Goal: Information Seeking & Learning: Learn about a topic

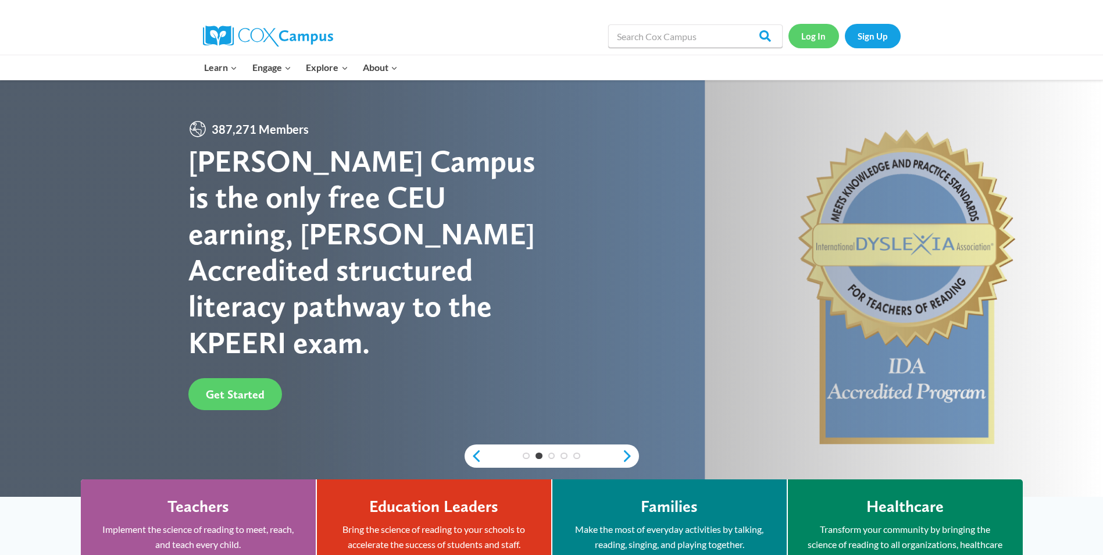
click at [823, 35] on link "Log In" at bounding box center [814, 36] width 51 height 24
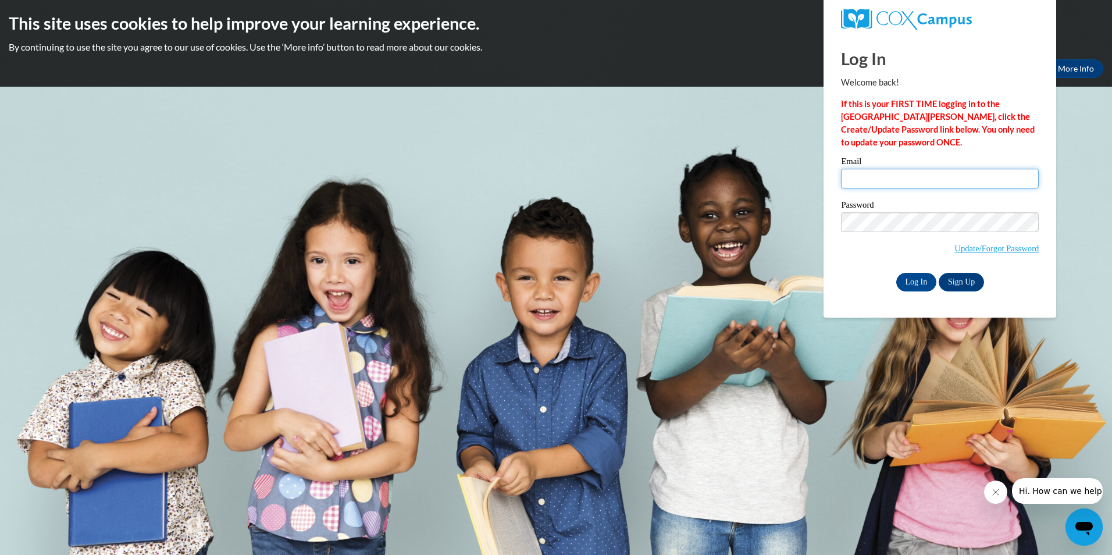
click at [868, 179] on input "Email" at bounding box center [940, 179] width 198 height 20
type input "grissomyanardo@yahoo.com"
click at [896, 273] on input "Log In" at bounding box center [916, 282] width 41 height 19
click at [914, 282] on input "Log In" at bounding box center [916, 282] width 41 height 19
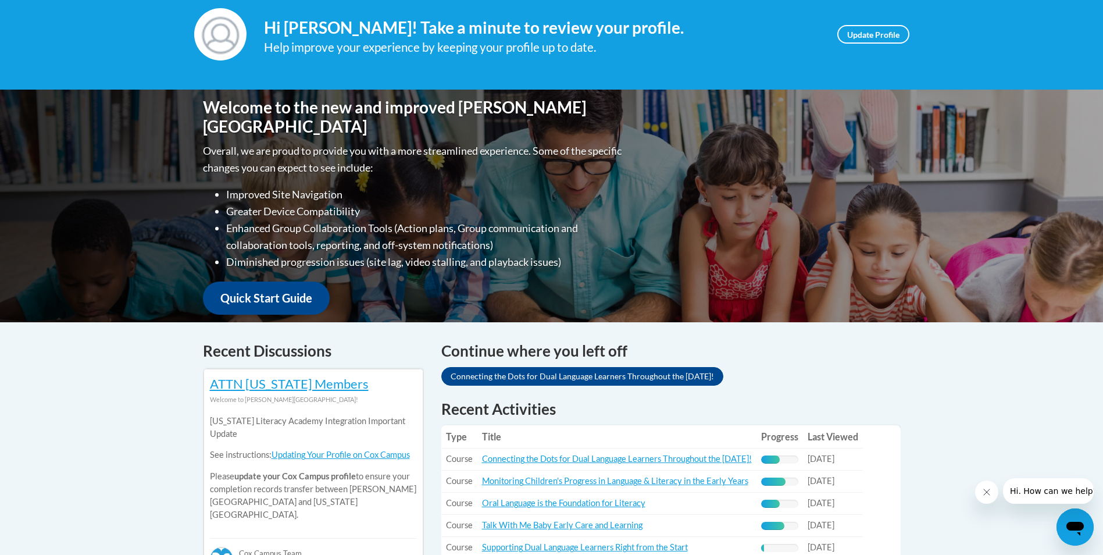
scroll to position [291, 0]
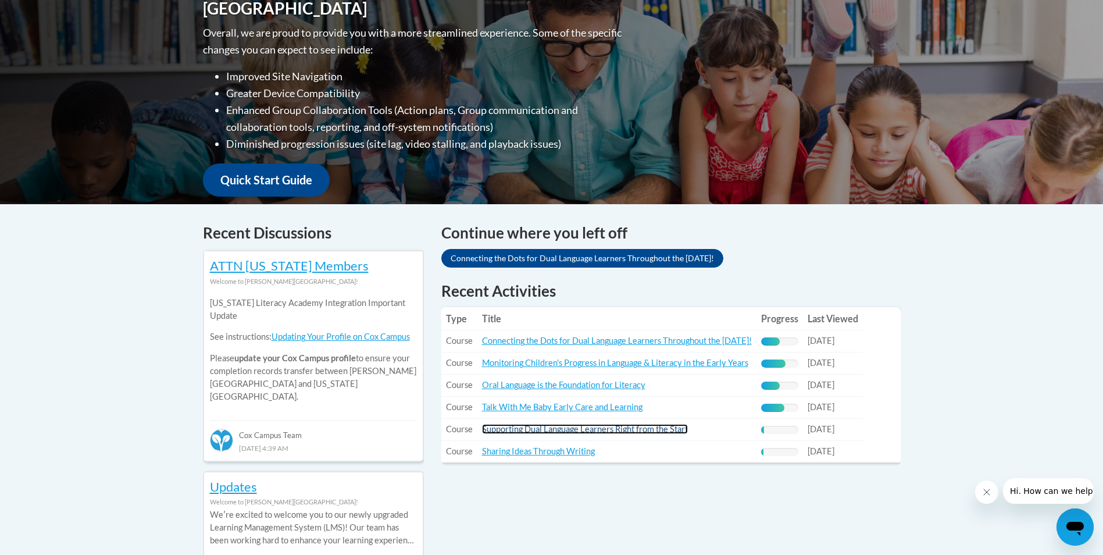
click at [594, 428] on link "Supporting Dual Language Learners Right from the Start" at bounding box center [585, 429] width 206 height 10
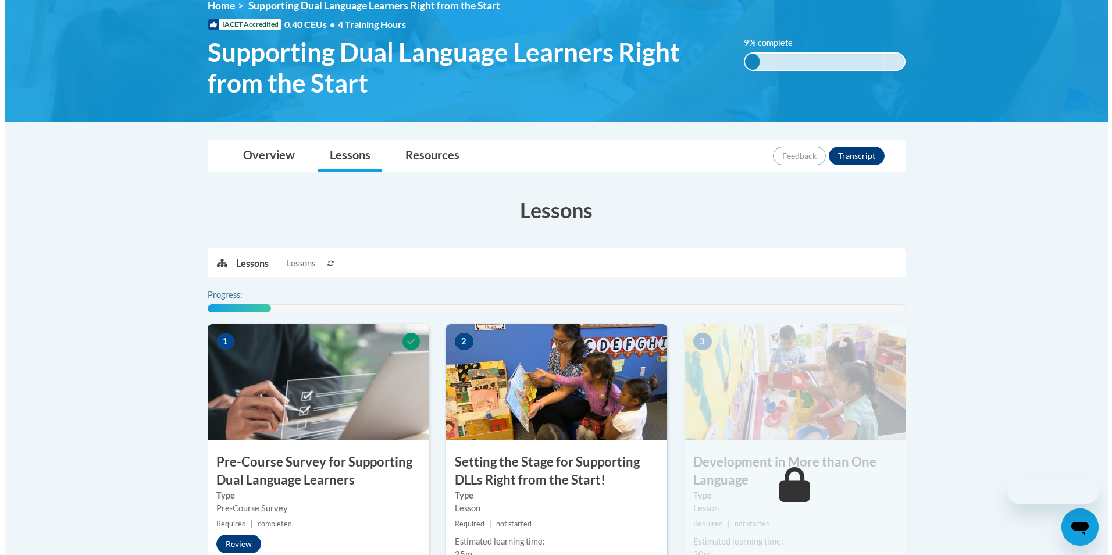
scroll to position [291, 0]
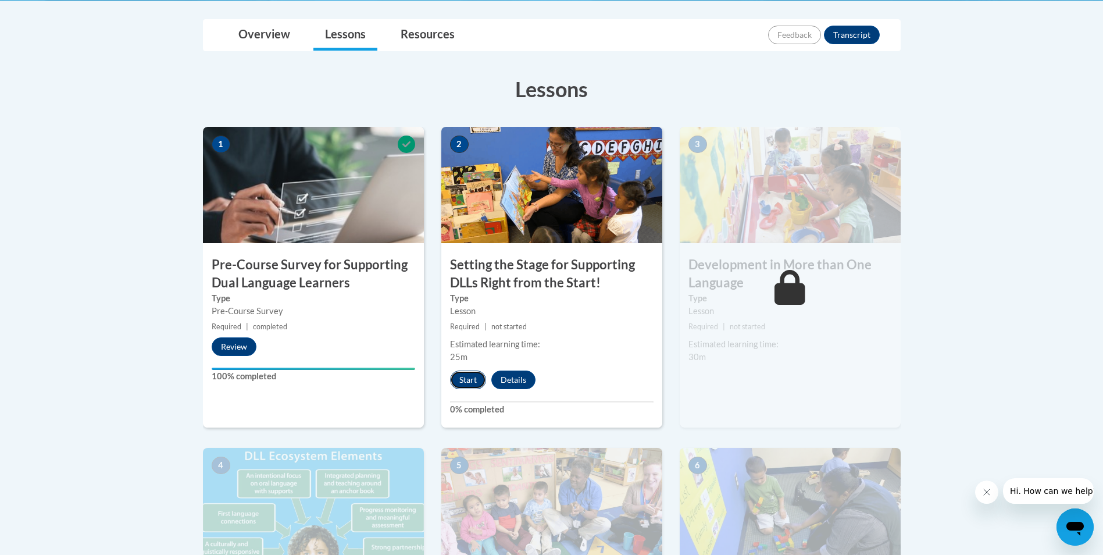
click at [462, 376] on button "Start" at bounding box center [468, 379] width 36 height 19
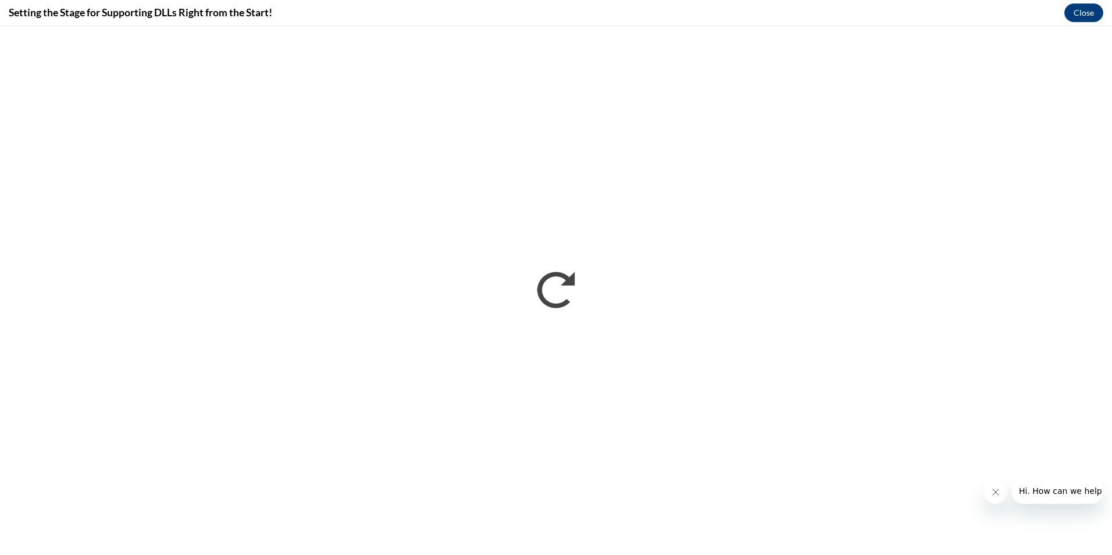
scroll to position [0, 0]
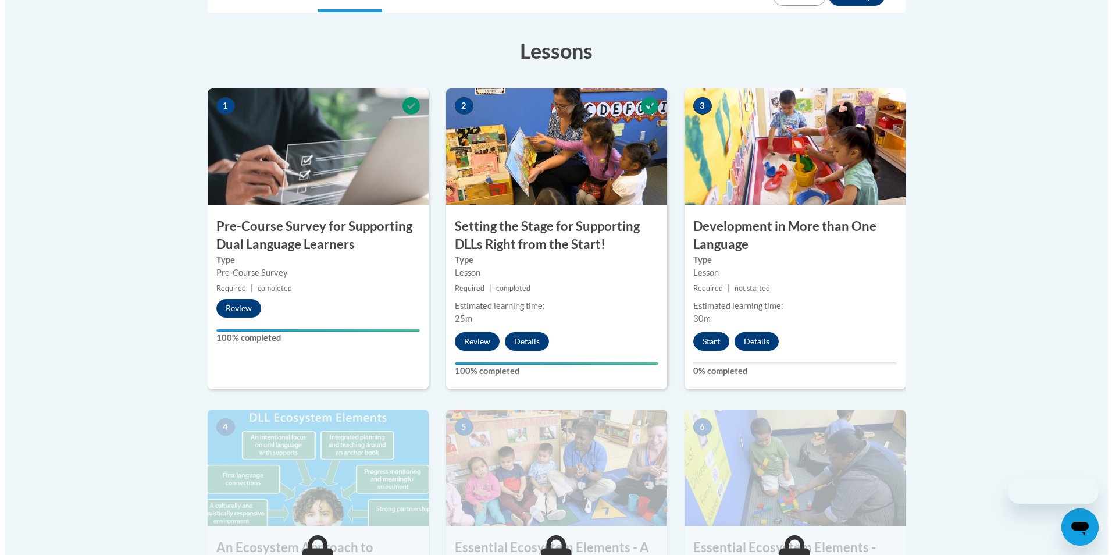
scroll to position [419, 0]
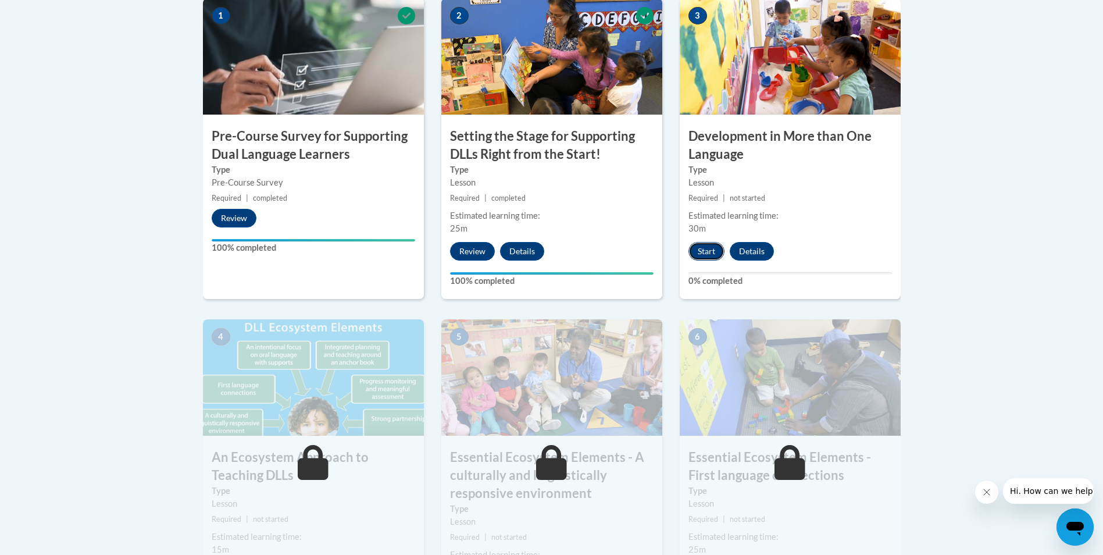
click at [703, 254] on button "Start" at bounding box center [707, 251] width 36 height 19
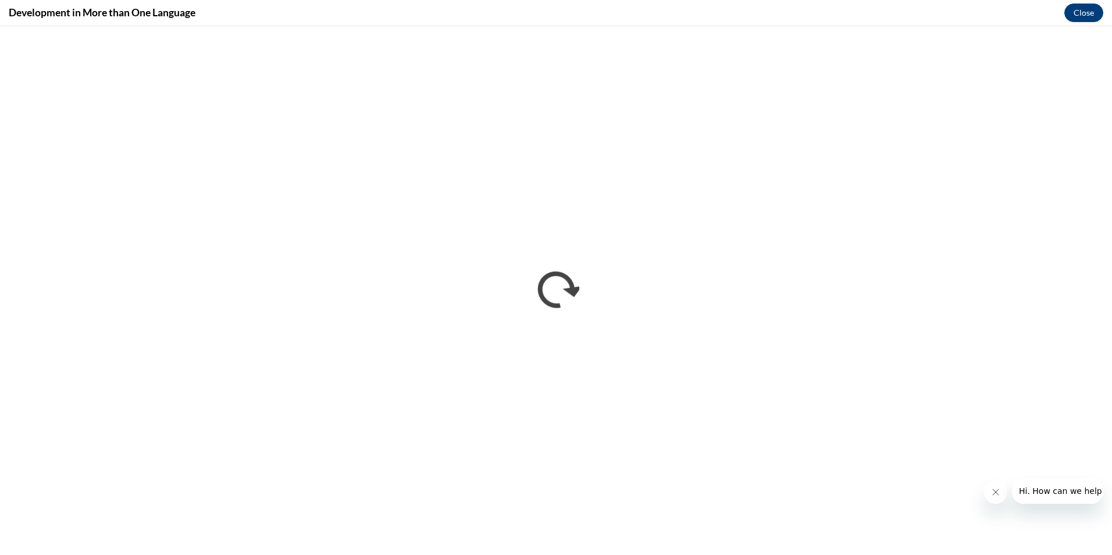
scroll to position [0, 0]
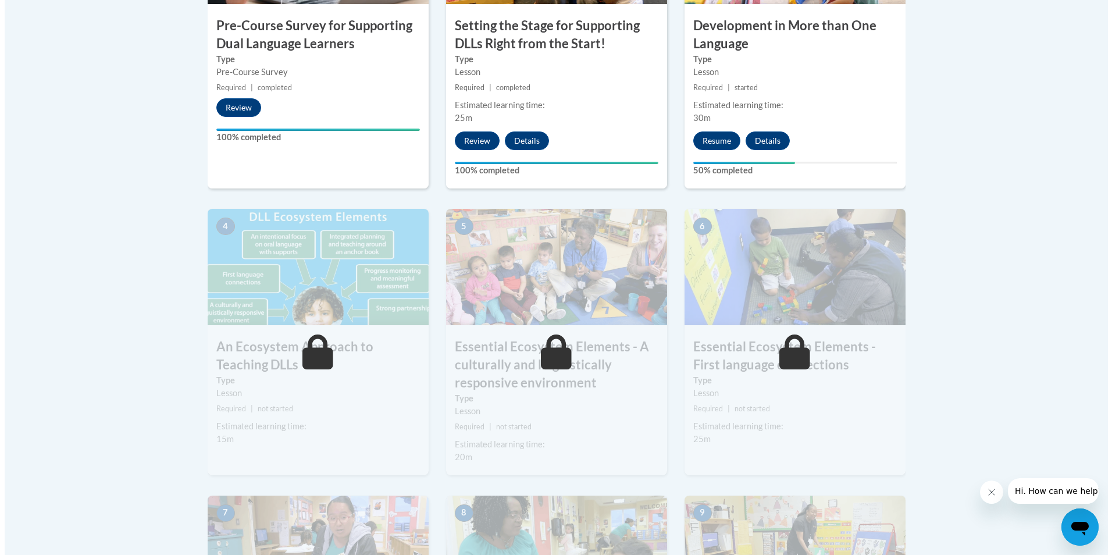
scroll to position [594, 0]
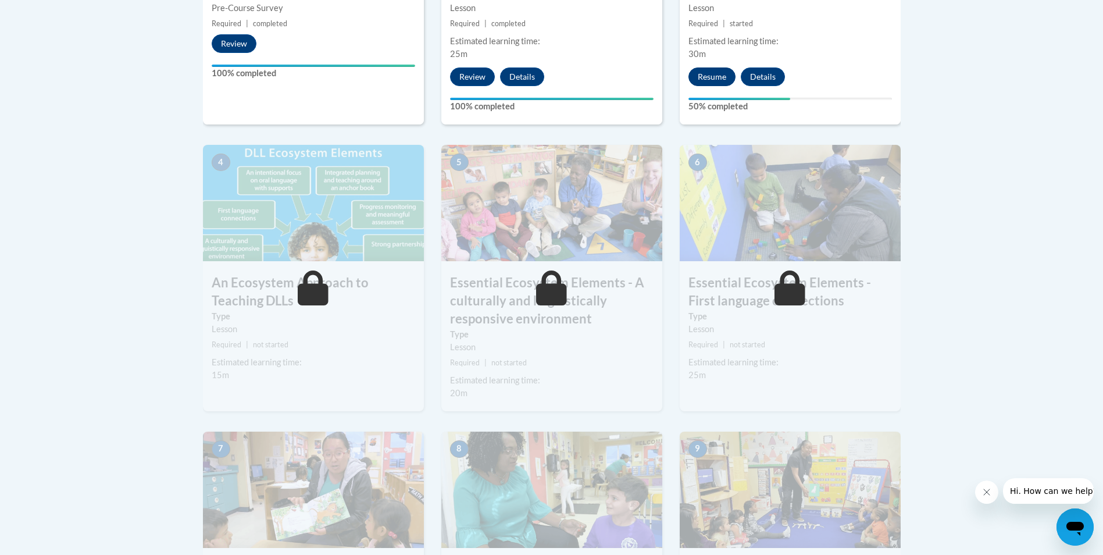
drag, startPoint x: 719, startPoint y: 69, endPoint x: 720, endPoint y: 81, distance: 12.2
click at [720, 81] on button "Resume" at bounding box center [712, 76] width 47 height 19
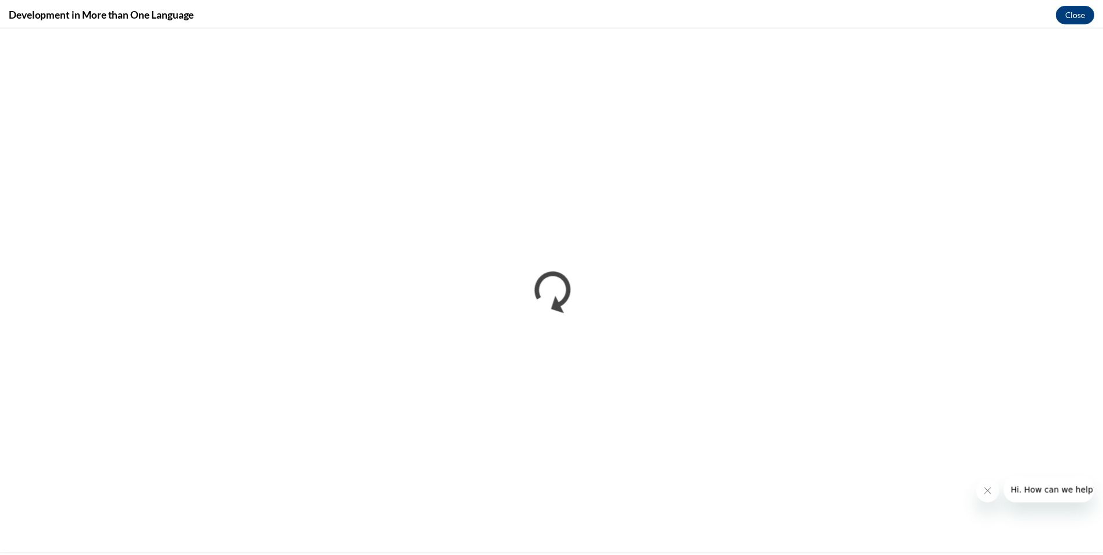
scroll to position [0, 0]
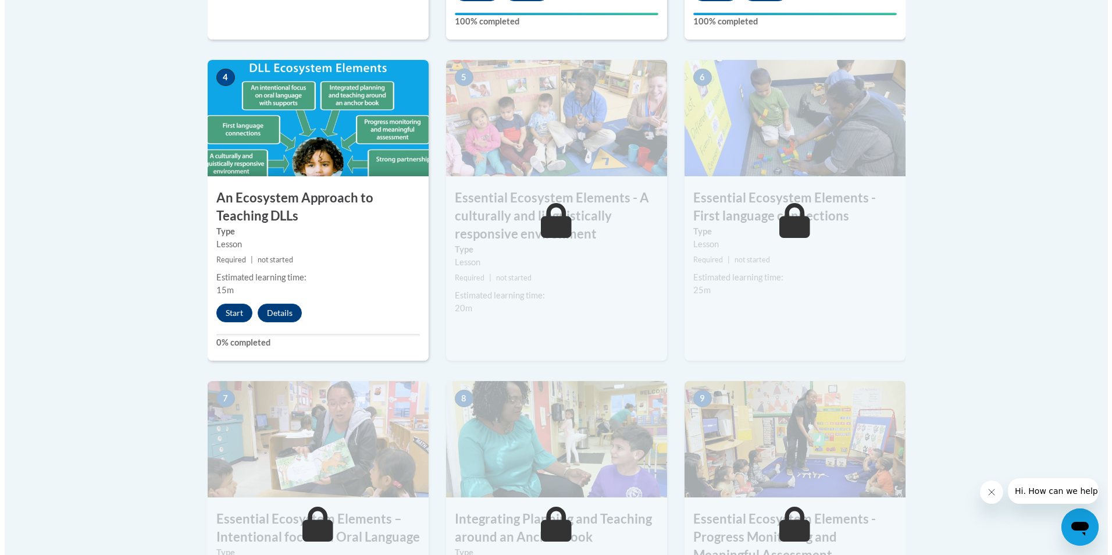
scroll to position [698, 0]
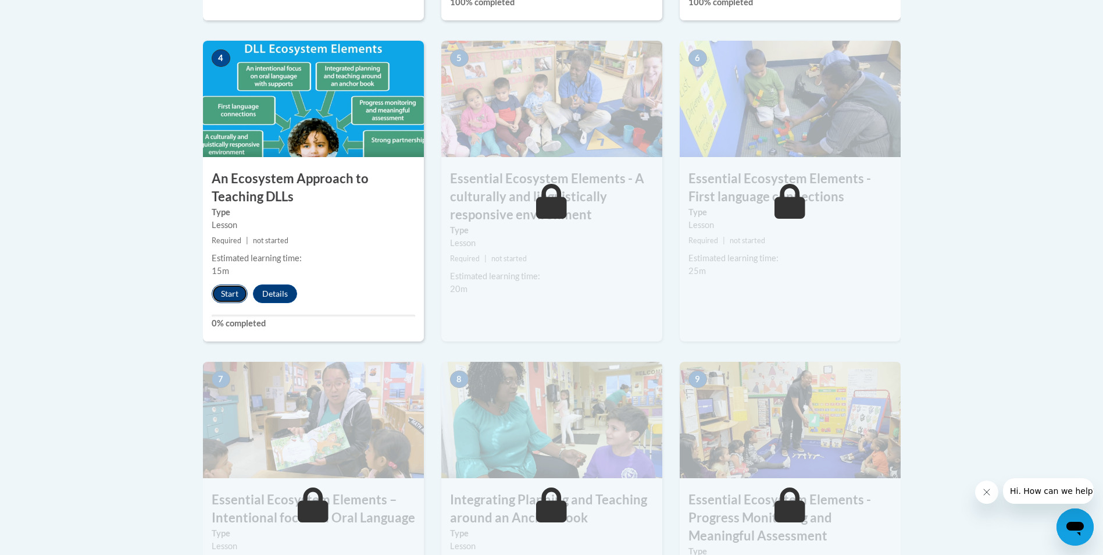
click at [228, 290] on button "Start" at bounding box center [230, 293] width 36 height 19
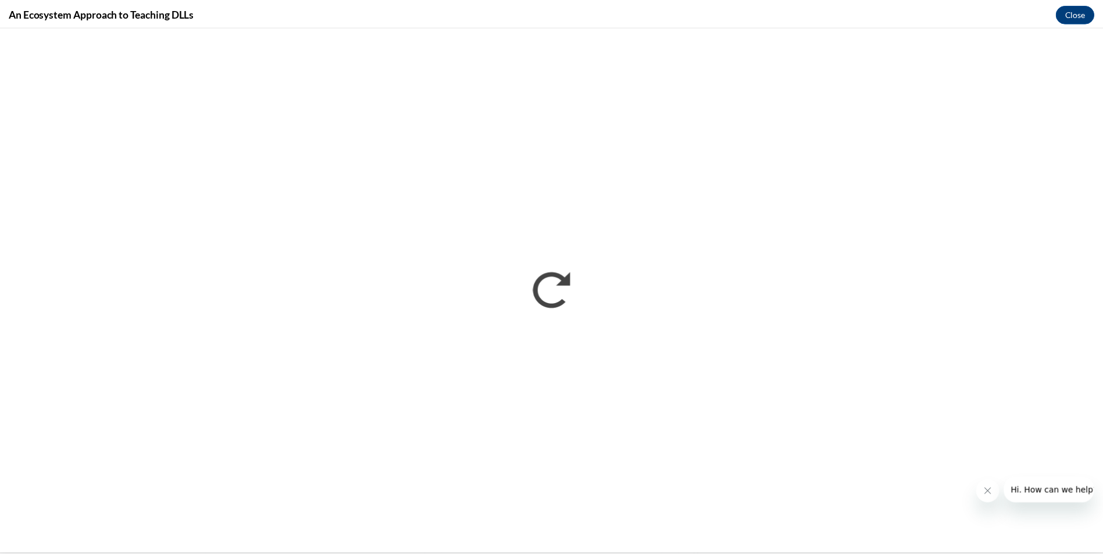
scroll to position [0, 0]
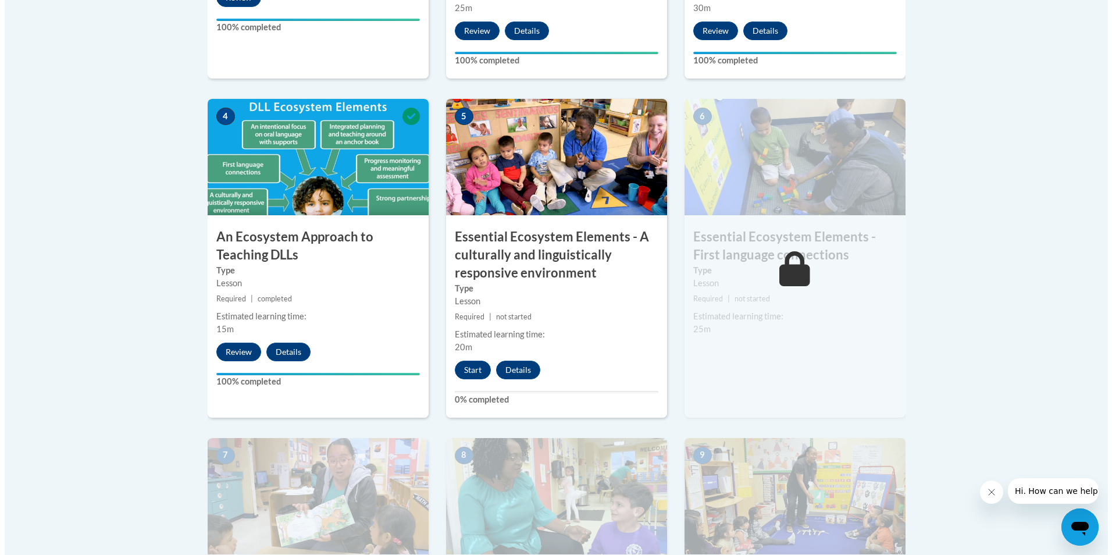
scroll to position [582, 0]
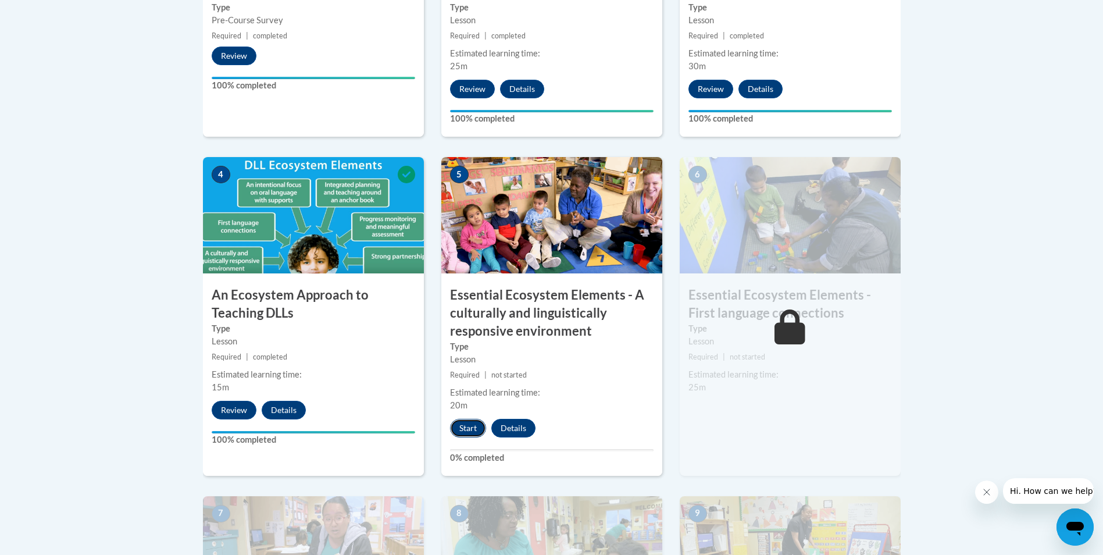
click at [474, 422] on button "Start" at bounding box center [468, 428] width 36 height 19
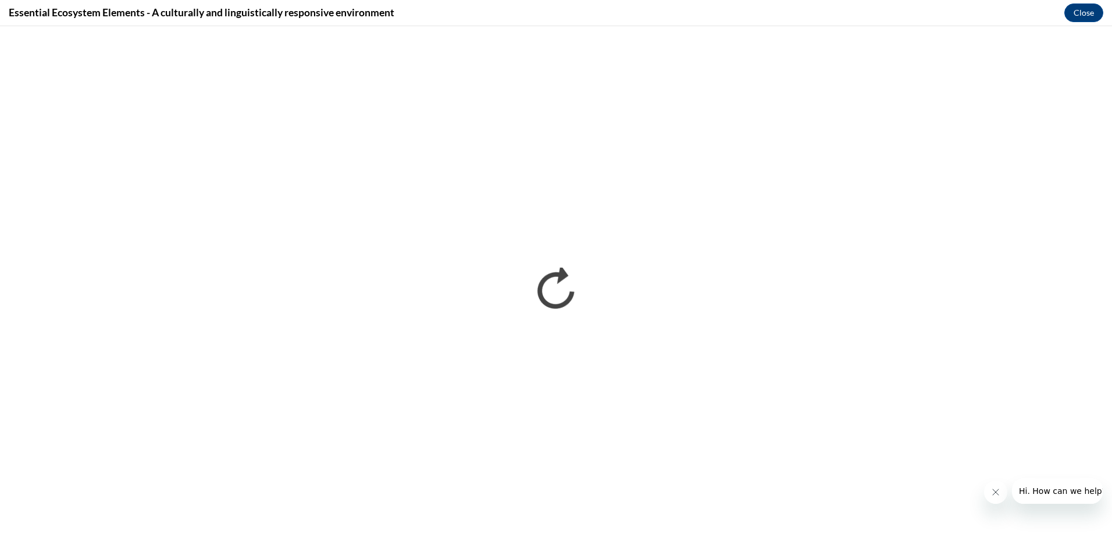
scroll to position [0, 0]
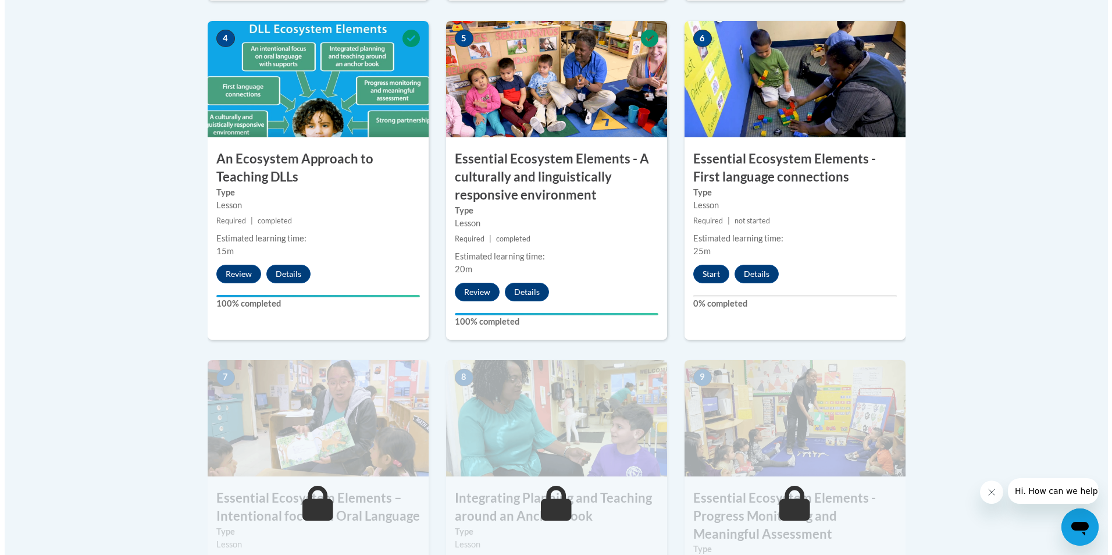
scroll to position [698, 0]
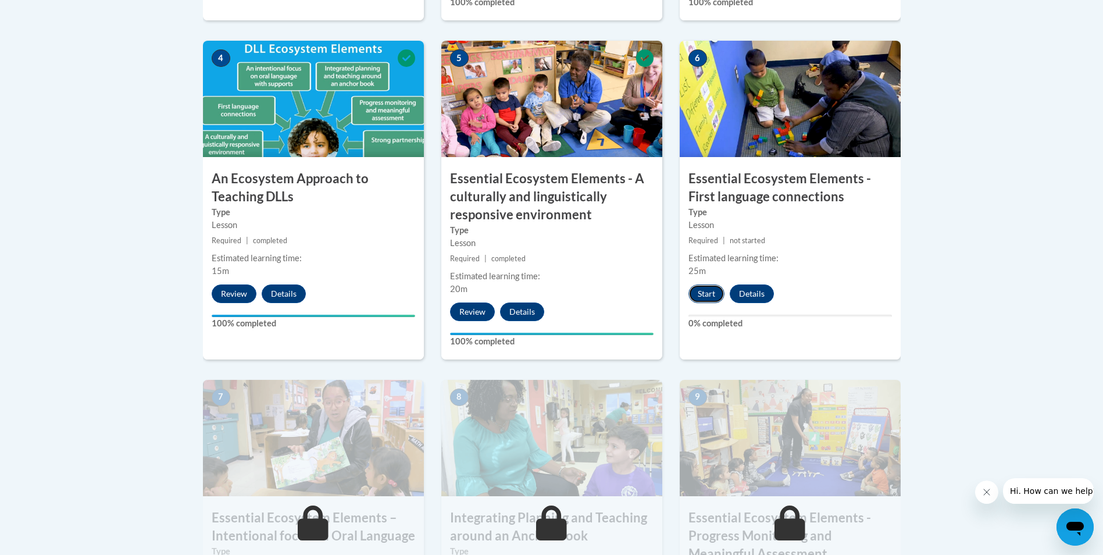
click at [712, 298] on button "Start" at bounding box center [707, 293] width 36 height 19
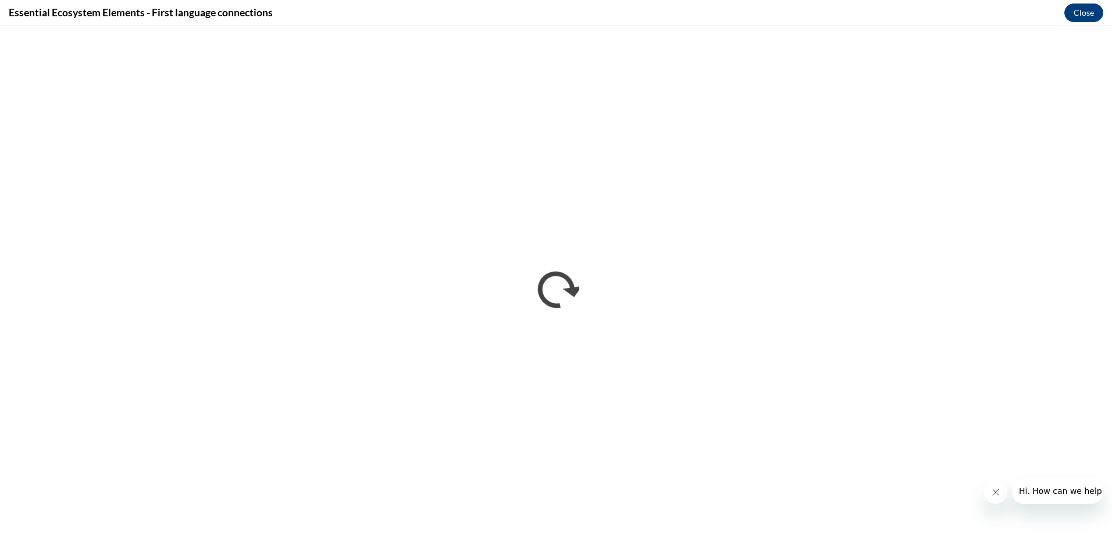
scroll to position [0, 0]
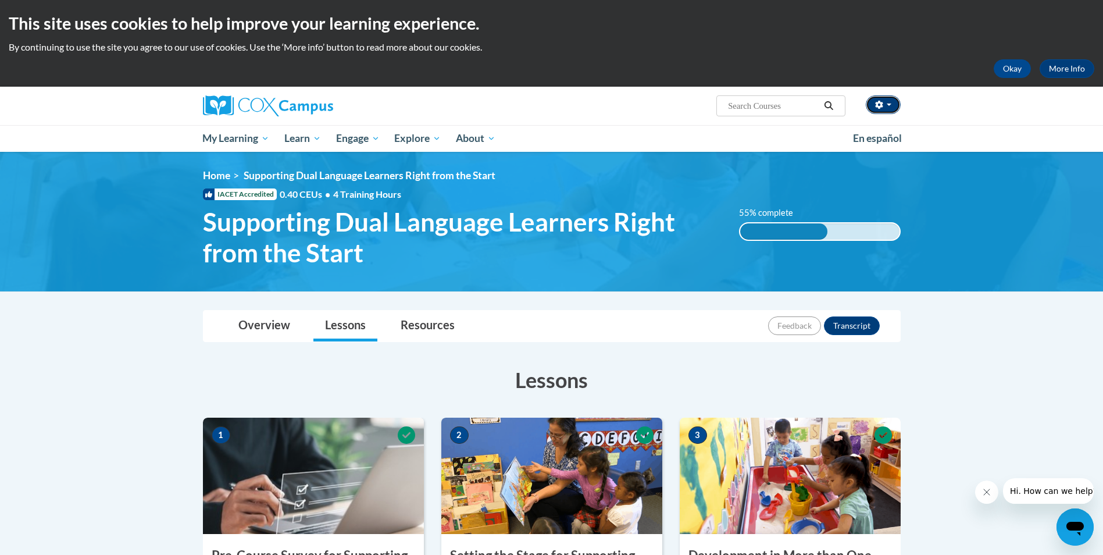
click at [887, 107] on button "button" at bounding box center [883, 104] width 35 height 19
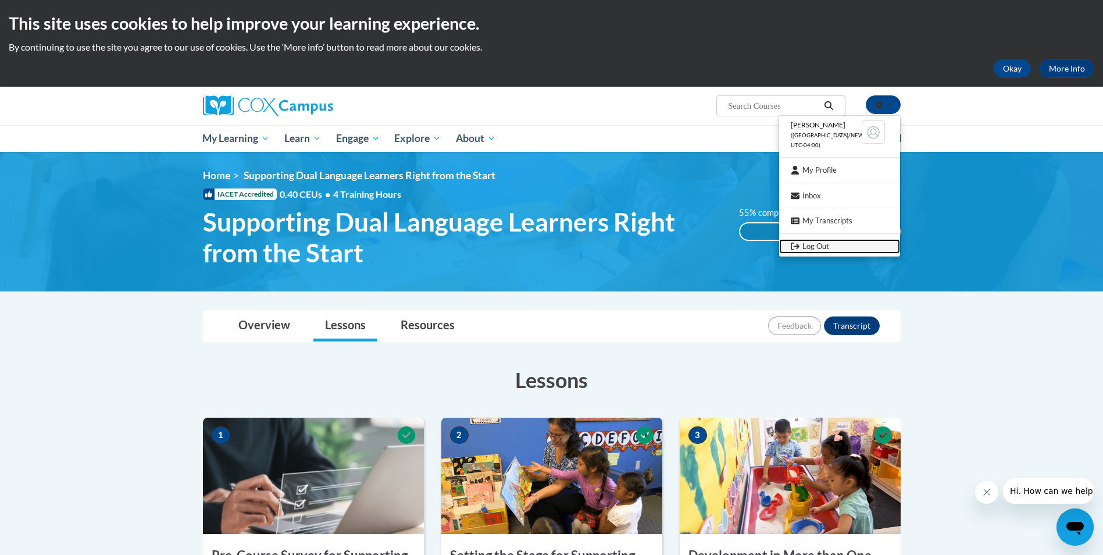
click at [821, 248] on link "Log Out" at bounding box center [839, 246] width 121 height 15
